Goal: Information Seeking & Learning: Learn about a topic

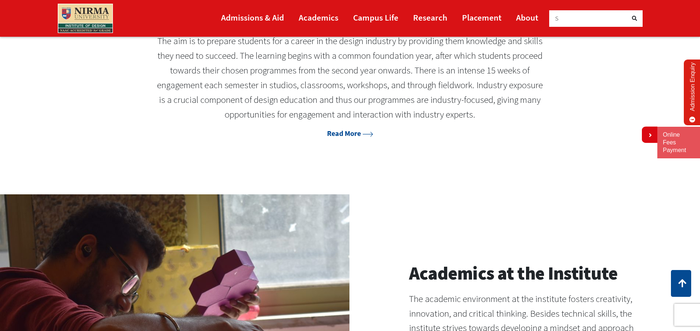
scroll to position [675, 0]
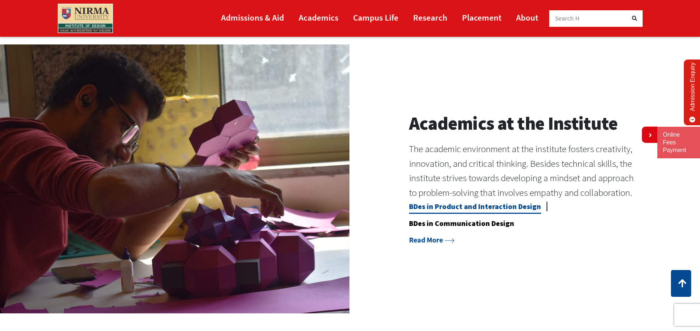
click at [452, 207] on link "BDes in Product and Interaction Design" at bounding box center [475, 208] width 132 height 12
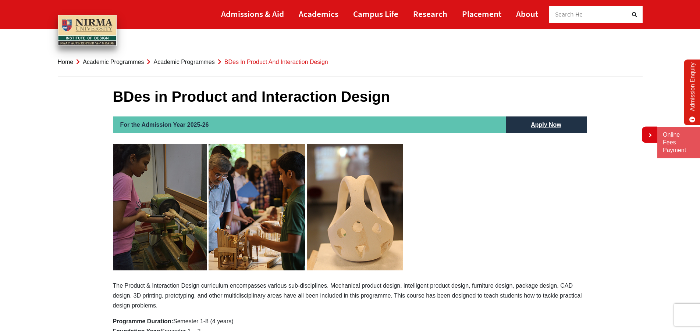
scroll to position [112, 0]
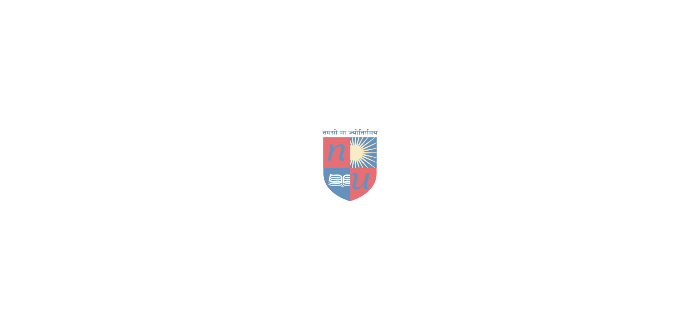
scroll to position [675, 0]
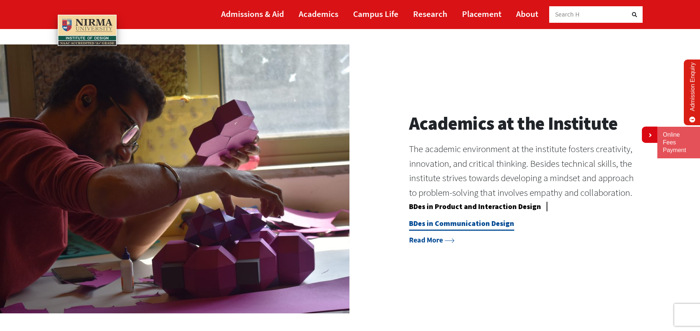
click at [452, 225] on link "BDes in Communication Design" at bounding box center [461, 225] width 105 height 12
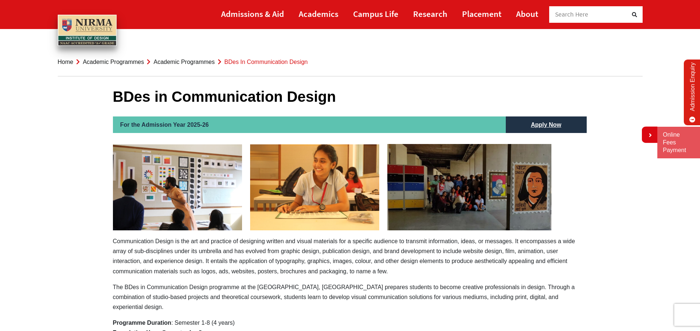
scroll to position [75, 0]
